Goal: Information Seeking & Learning: Compare options

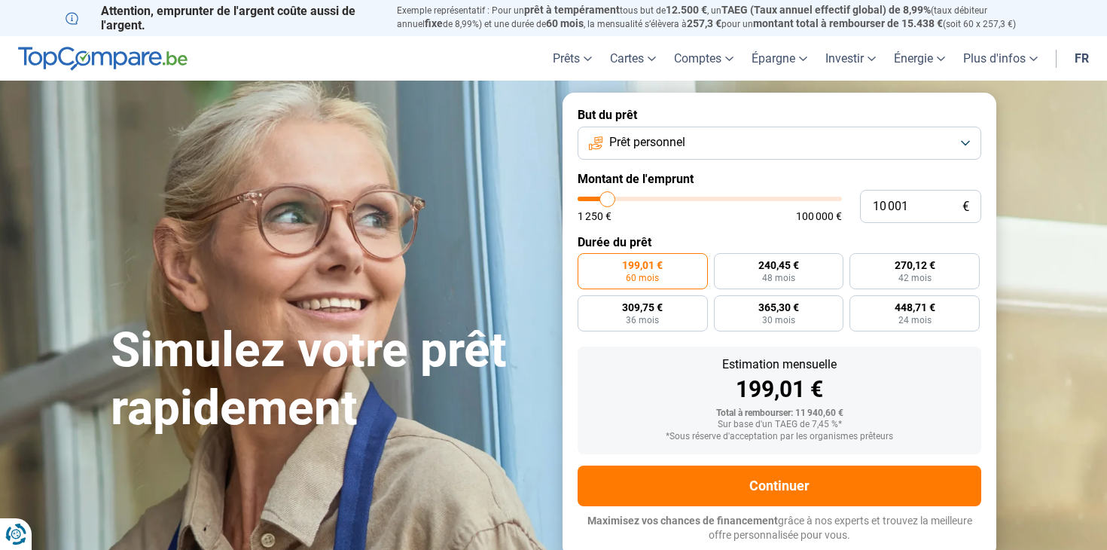
click at [893, 139] on button "Prêt personnel" at bounding box center [779, 142] width 404 height 33
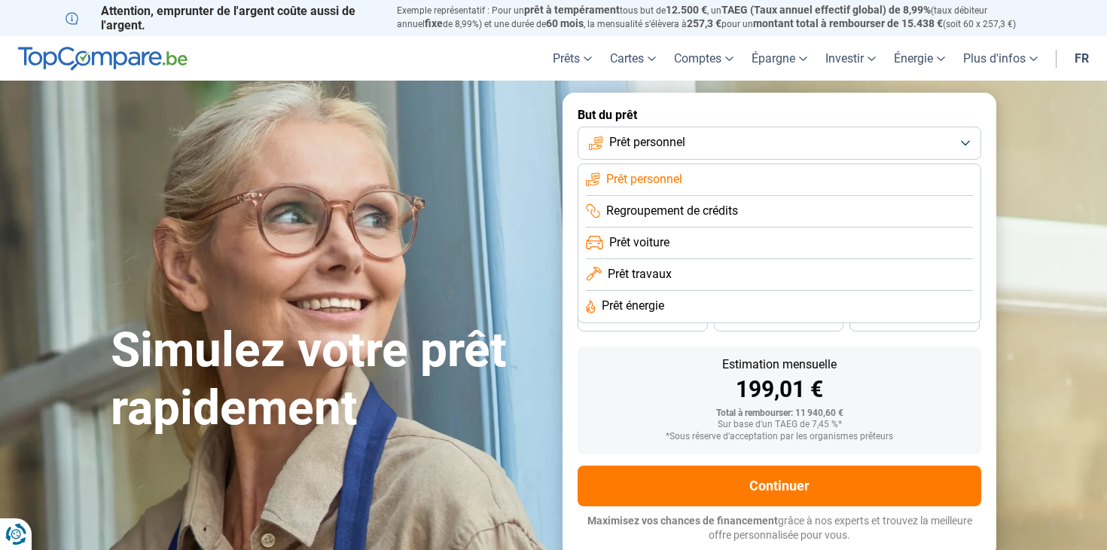
click at [649, 179] on span "Prêt personnel" at bounding box center [644, 179] width 76 height 17
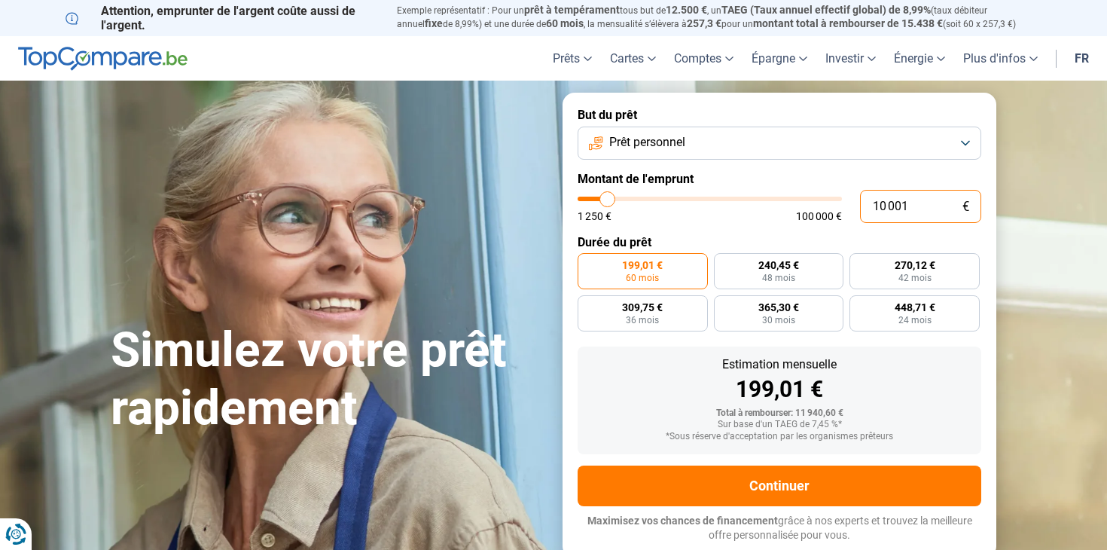
drag, startPoint x: 911, startPoint y: 207, endPoint x: 855, endPoint y: 207, distance: 55.7
click at [855, 207] on div "10 001 € 1 250 € 100 000 €" at bounding box center [779, 206] width 404 height 33
type input "3"
type input "1250"
type input "30"
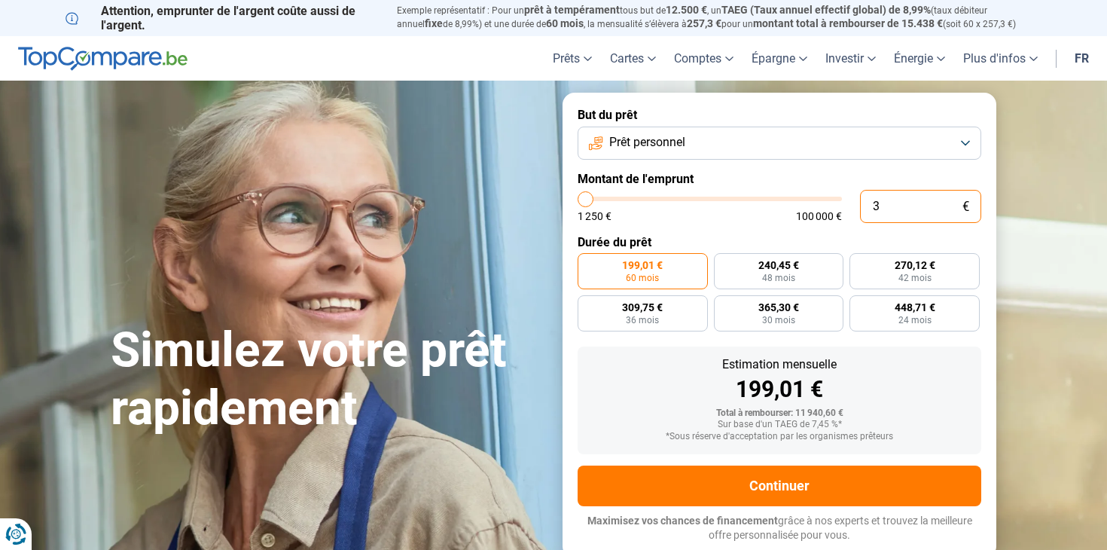
type input "1250"
type input "300"
type input "1250"
type input "3 000"
type input "3000"
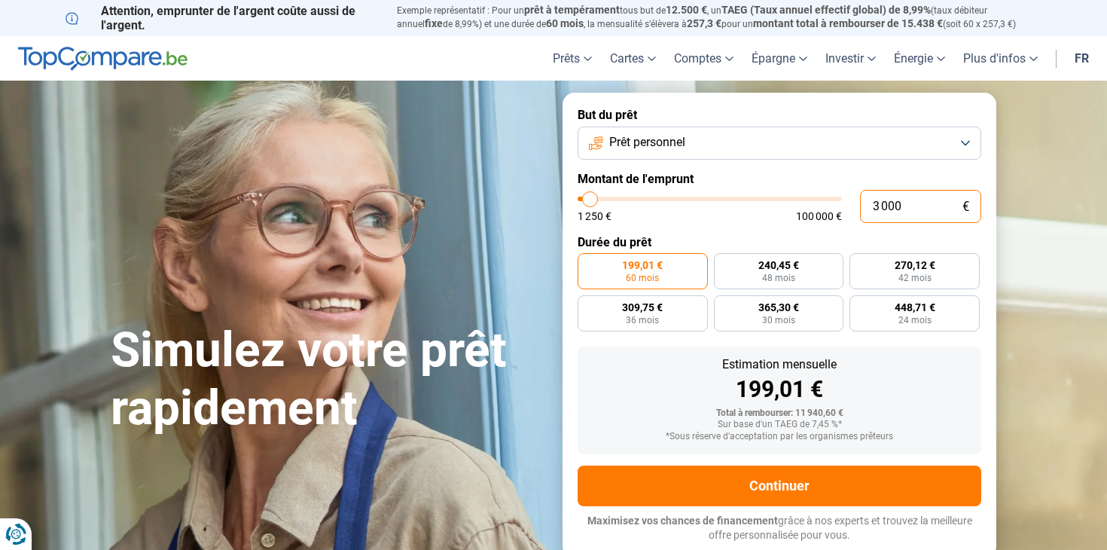
type input "30 000"
type input "30000"
radio input "false"
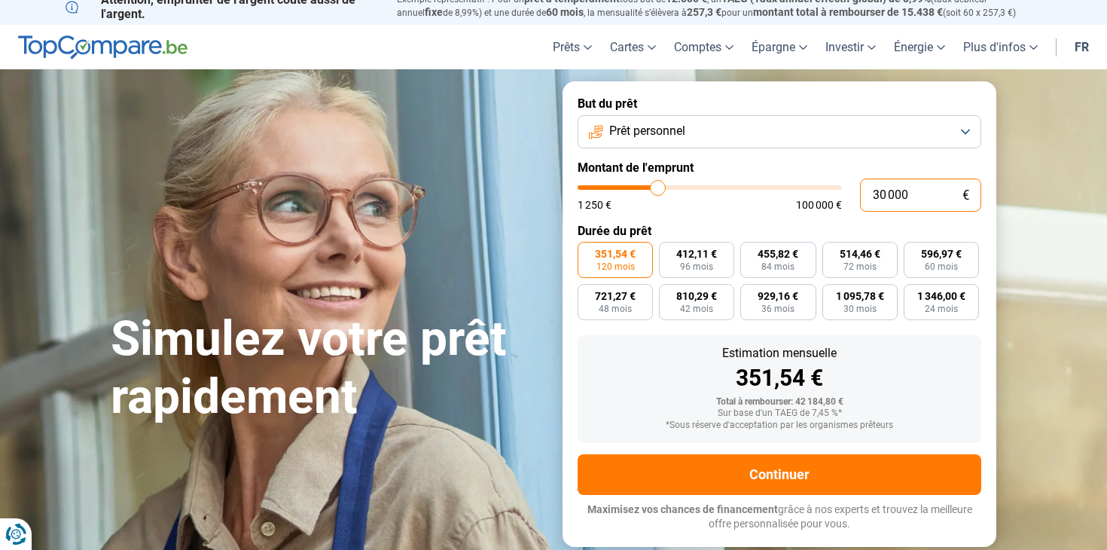
scroll to position [10, 0]
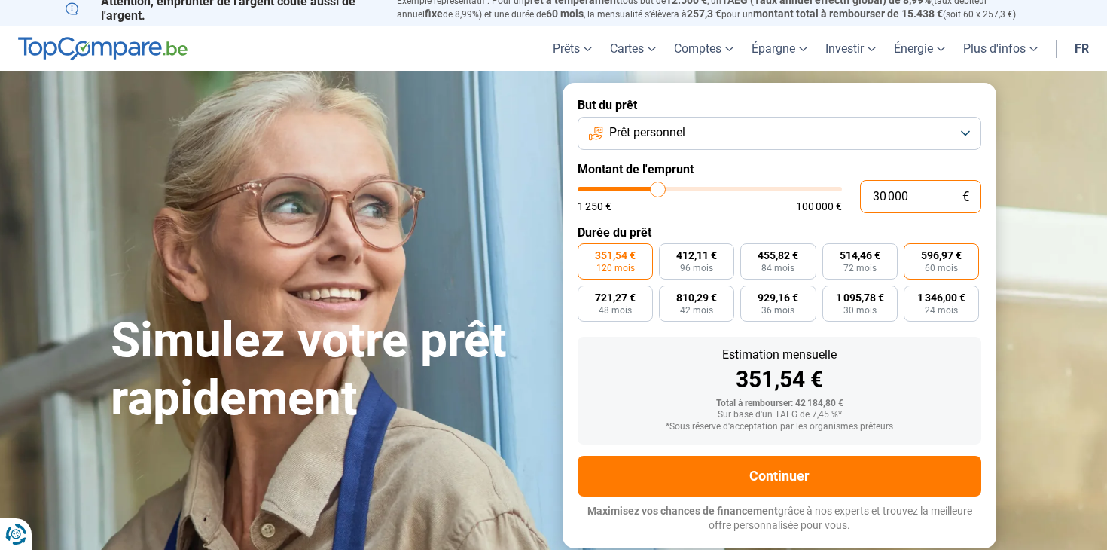
type input "30 000"
click at [942, 260] on span "596,97 €" at bounding box center [941, 255] width 41 height 11
click at [913, 253] on input "596,97 € 60 mois" at bounding box center [908, 248] width 10 height 10
radio input "true"
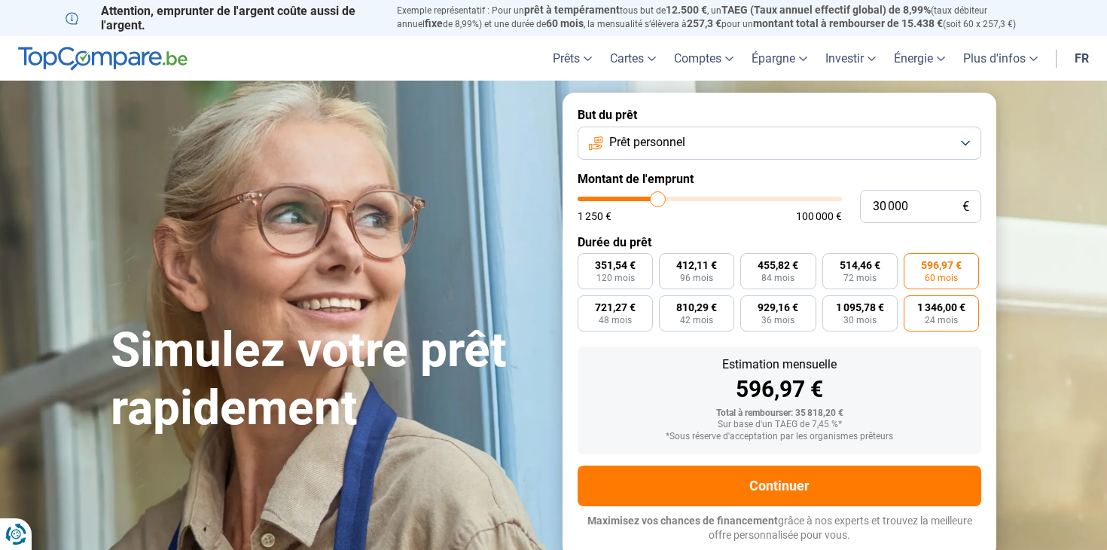
click at [935, 318] on span "24 mois" at bounding box center [941, 319] width 33 height 9
click at [913, 305] on input "1 346,00 € 24 mois" at bounding box center [908, 300] width 10 height 10
radio input "true"
click at [939, 267] on span "596,97 €" at bounding box center [941, 265] width 41 height 11
click at [913, 263] on input "596,97 € 60 mois" at bounding box center [908, 258] width 10 height 10
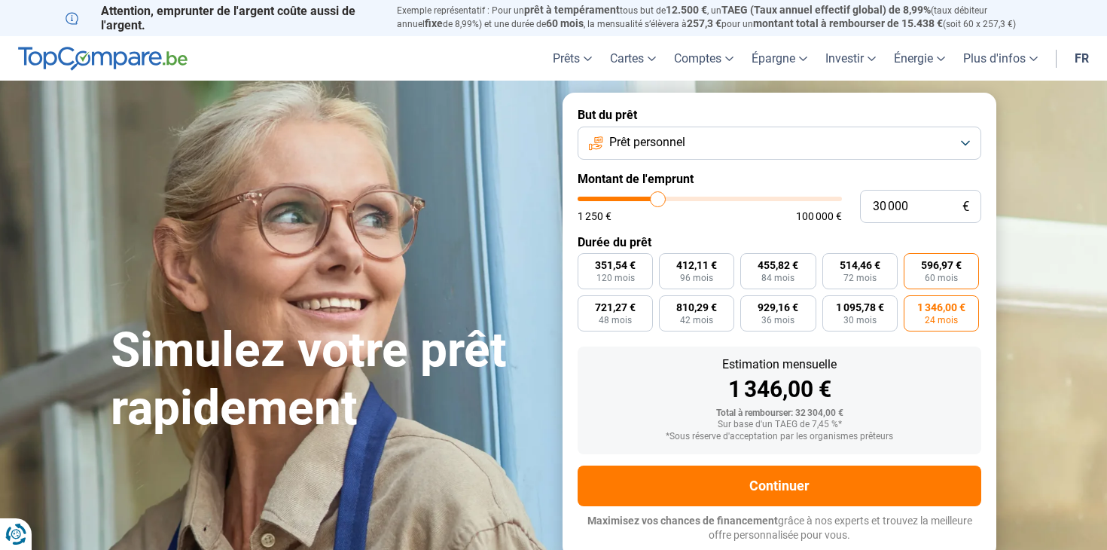
radio input "true"
click at [624, 274] on span "120 mois" at bounding box center [615, 277] width 38 height 9
click at [587, 263] on input "351,54 € 120 mois" at bounding box center [582, 258] width 10 height 10
radio input "true"
